Goal: Transaction & Acquisition: Purchase product/service

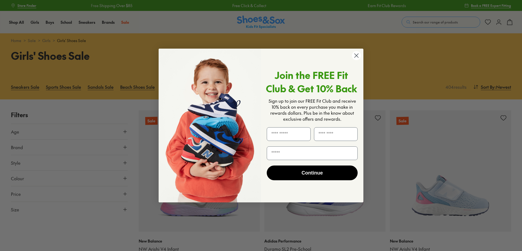
click at [357, 57] on circle "Close dialog" at bounding box center [356, 55] width 9 height 9
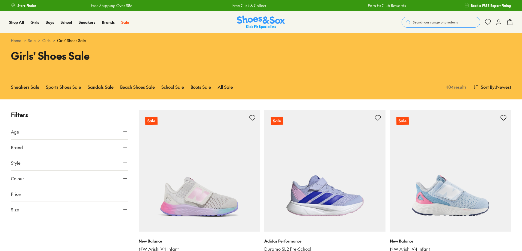
click at [65, 142] on button "Brand" at bounding box center [69, 146] width 117 height 15
click at [20, 209] on label "Nike" at bounding box center [21, 206] width 8 height 6
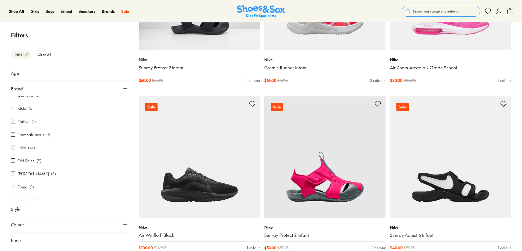
scroll to position [12, 0]
click at [58, 243] on button "Size" at bounding box center [69, 243] width 117 height 15
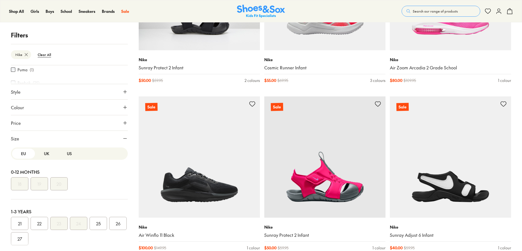
scroll to position [0, 0]
click at [66, 154] on button "US" at bounding box center [69, 154] width 23 height 10
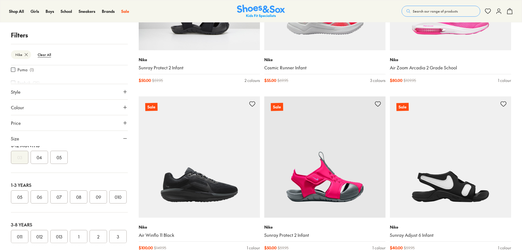
click at [44, 195] on button "06" at bounding box center [39, 196] width 17 height 13
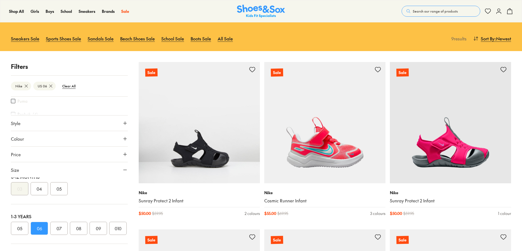
scroll to position [55, 0]
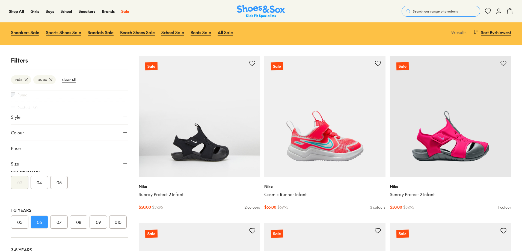
click at [59, 222] on button "07" at bounding box center [58, 221] width 17 height 13
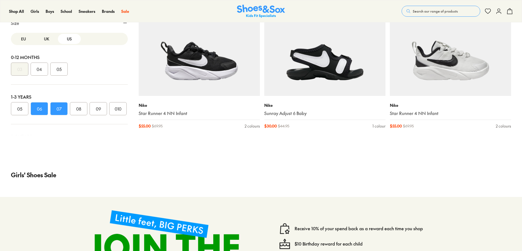
scroll to position [491, 0]
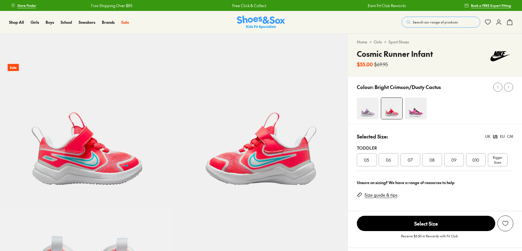
select select "*"
click at [367, 112] on img at bounding box center [368, 108] width 22 height 22
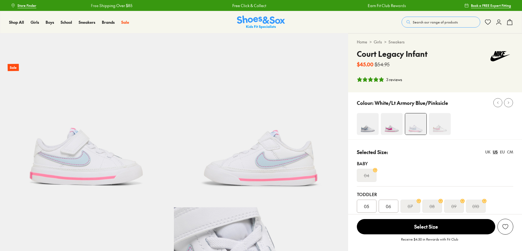
select select "*"
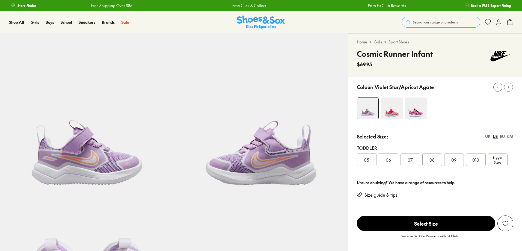
select select "*"
click at [392, 114] on img at bounding box center [392, 108] width 22 height 22
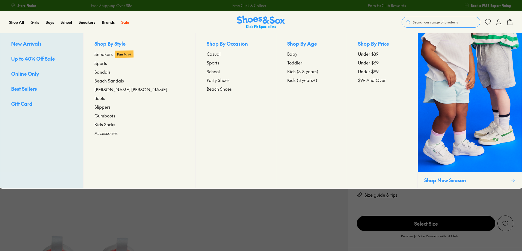
select select "*"
